Goal: Task Accomplishment & Management: Complete application form

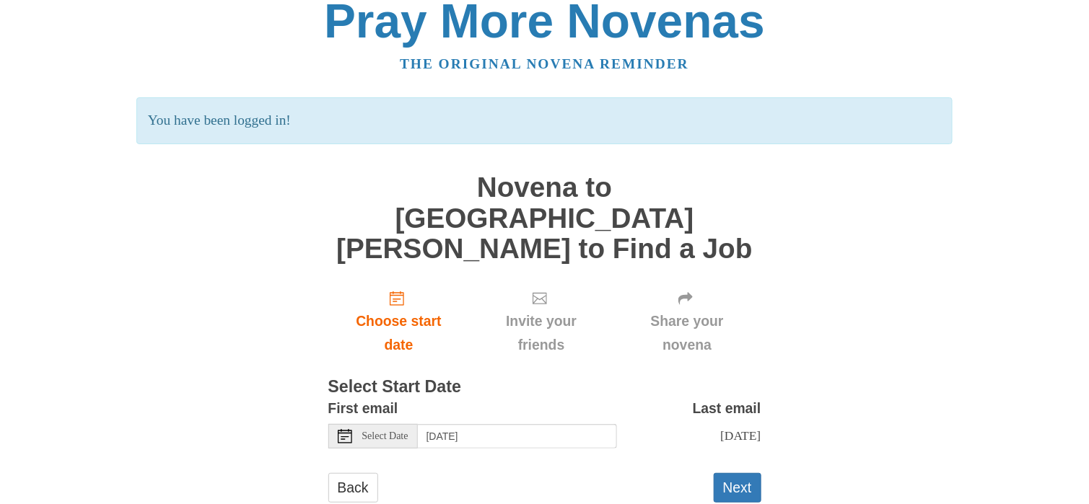
scroll to position [25, 0]
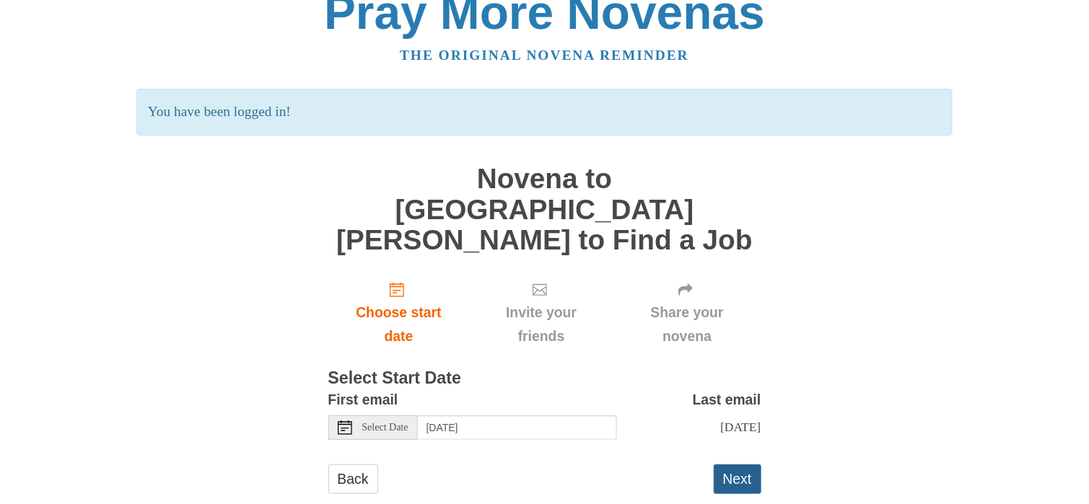
click at [732, 465] on button "Next" at bounding box center [737, 480] width 48 height 30
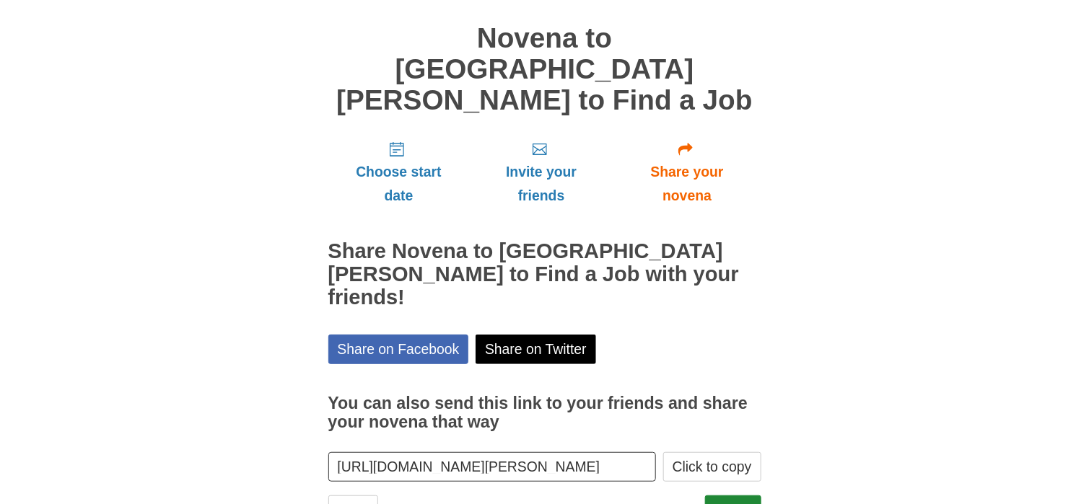
scroll to position [105, 0]
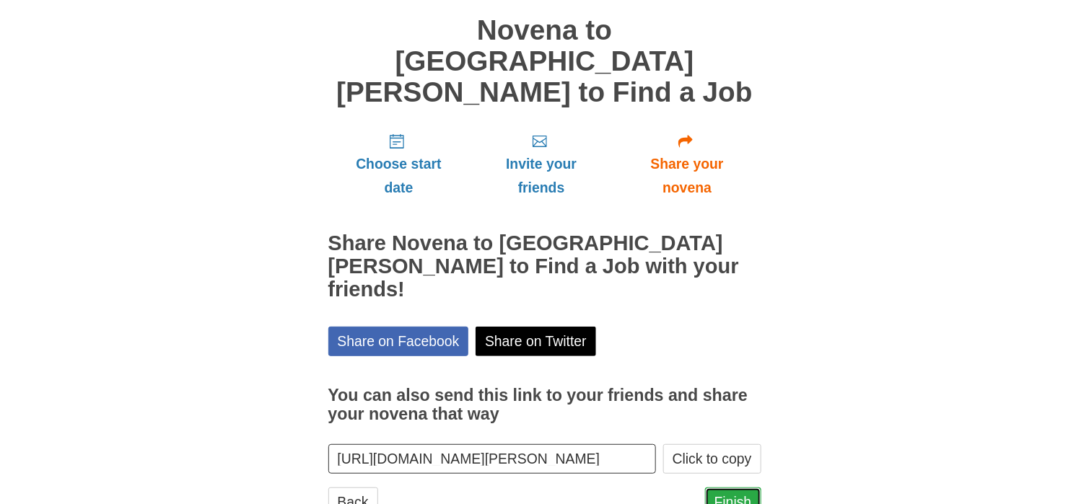
click at [737, 488] on link "Finish" at bounding box center [733, 503] width 56 height 30
